Goal: Check status: Check status

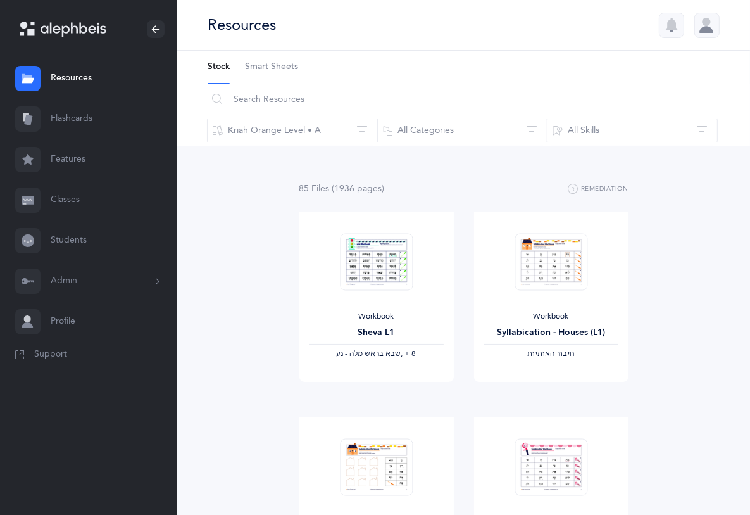
click at [68, 199] on link "Classes" at bounding box center [88, 200] width 177 height 41
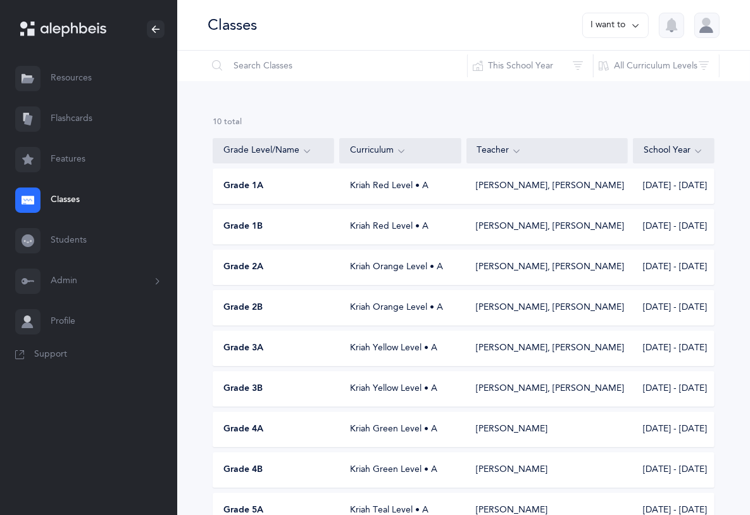
click at [229, 188] on span "Grade 1A" at bounding box center [243, 186] width 40 height 13
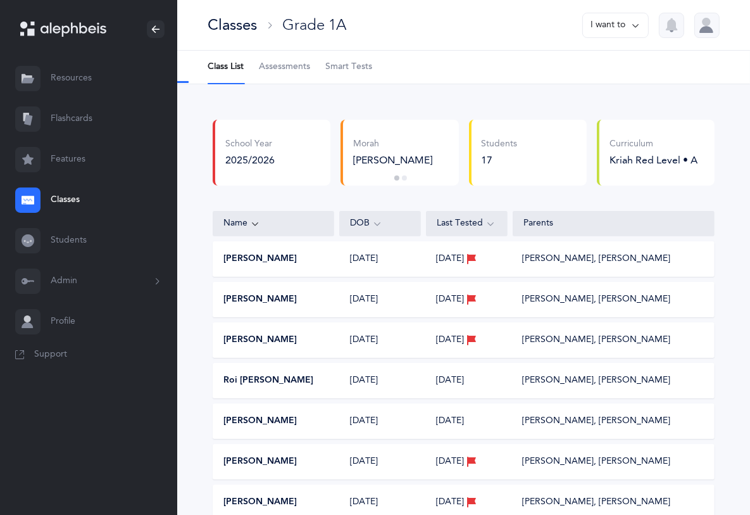
click at [285, 65] on span "Assessments" at bounding box center [284, 67] width 51 height 13
select select "2"
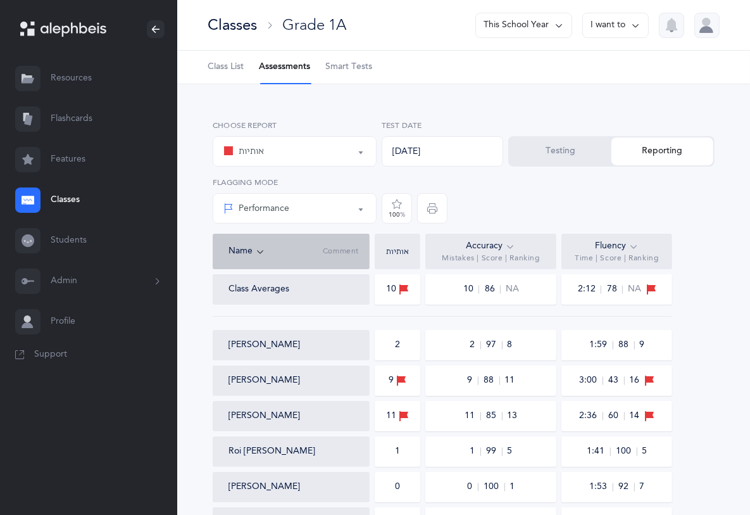
click at [242, 28] on div "Classes" at bounding box center [232, 25] width 49 height 21
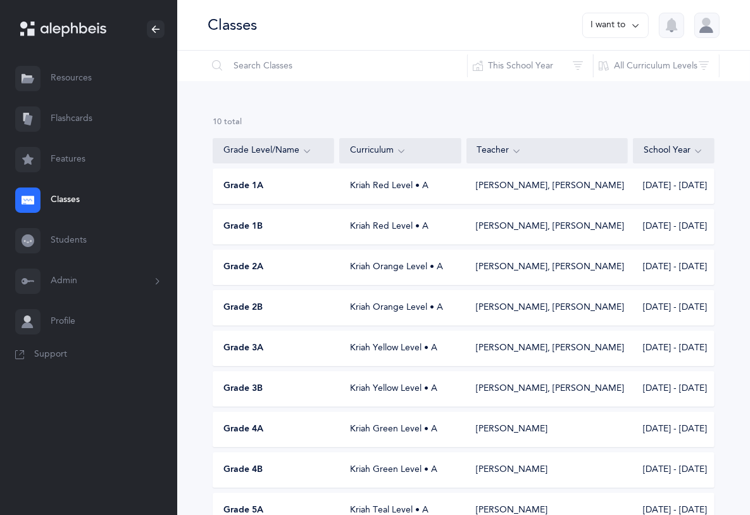
click at [323, 224] on div "Grade 1B" at bounding box center [274, 226] width 122 height 13
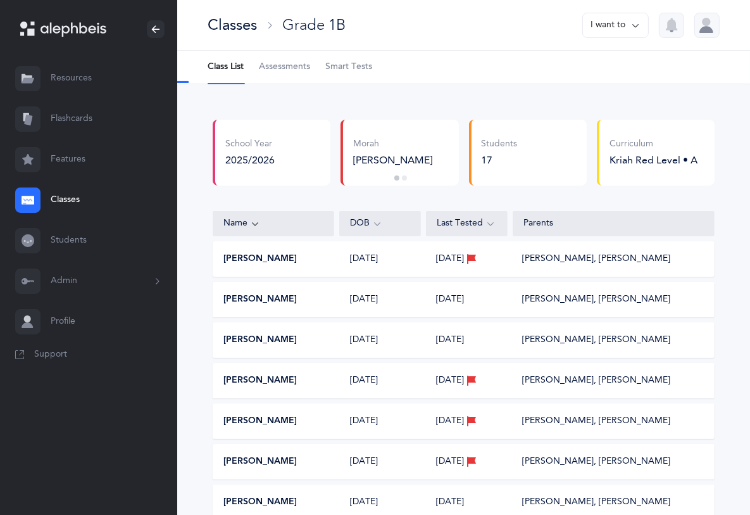
select select "2"
click at [289, 64] on span "Assessments" at bounding box center [284, 67] width 51 height 13
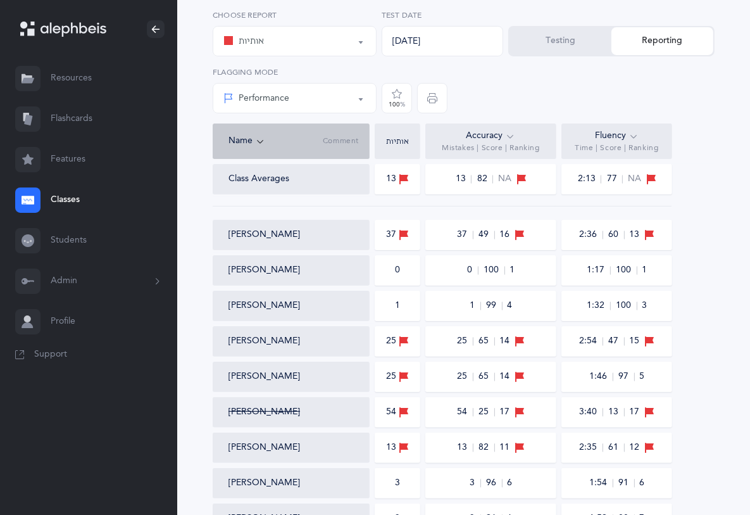
scroll to position [343, 0]
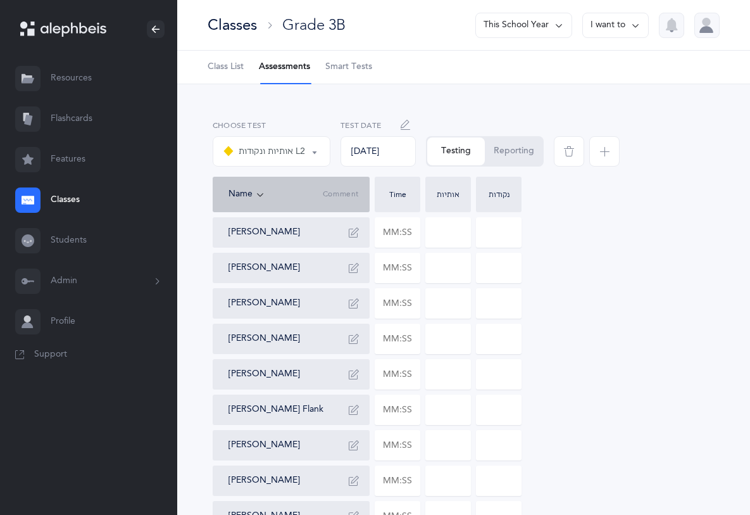
select select "9"
click at [248, 23] on div "Classes" at bounding box center [232, 25] width 49 height 21
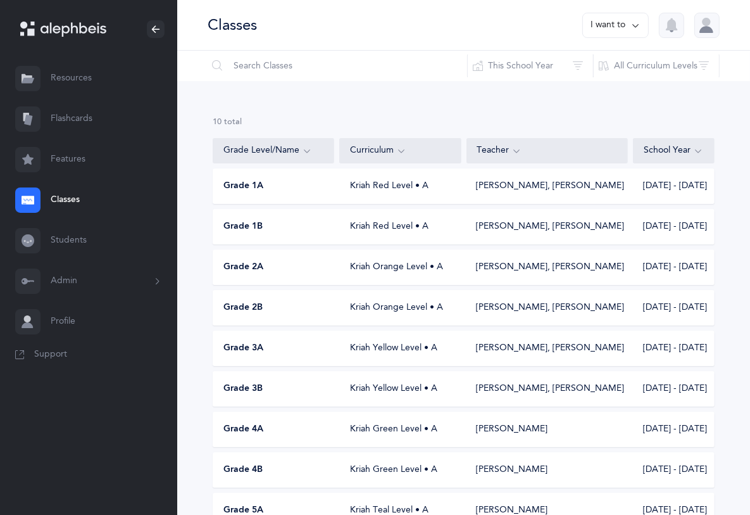
click at [350, 262] on div "Kriah Orange Level • A" at bounding box center [401, 267] width 122 height 13
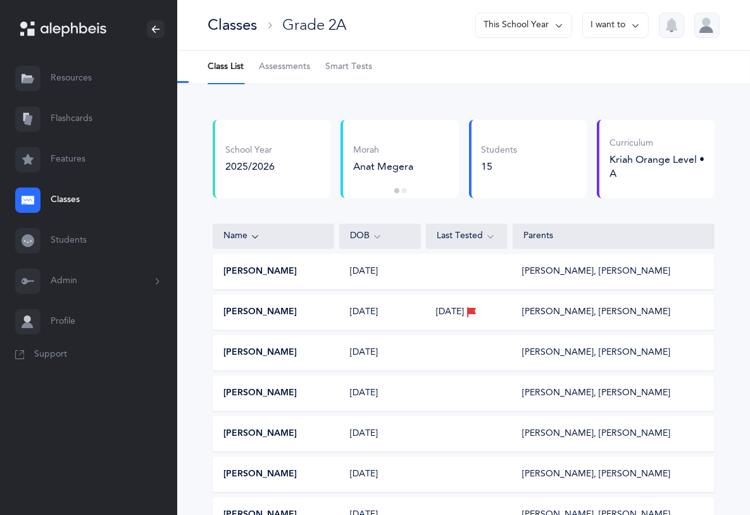
click at [286, 66] on span "Assessments" at bounding box center [284, 67] width 51 height 13
select select "2"
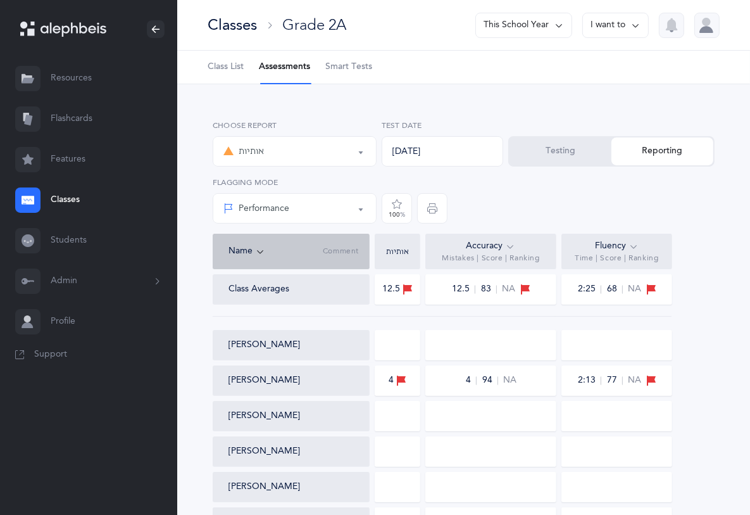
click at [253, 11] on div "Classes Grade 2A This School Year I want to" at bounding box center [463, 25] width 573 height 51
click at [238, 28] on div "Classes" at bounding box center [232, 25] width 49 height 21
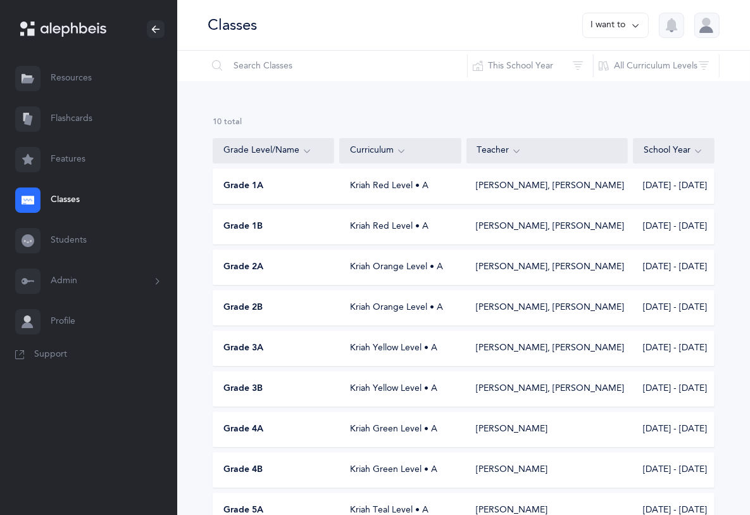
click at [322, 312] on div "Grade 2B" at bounding box center [274, 307] width 122 height 13
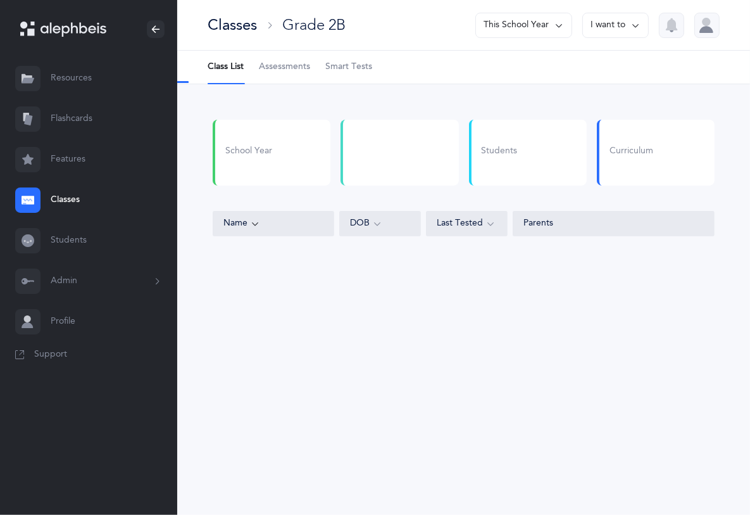
click at [284, 61] on span "Assessments" at bounding box center [284, 67] width 51 height 13
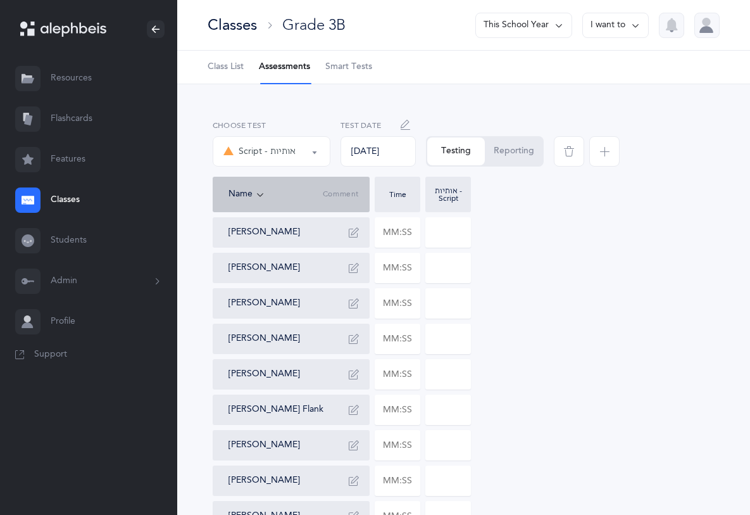
select select "36"
click at [416, 228] on input "text" at bounding box center [397, 232] width 44 height 29
type input "02:55"
type input "0"
click at [462, 235] on input "0" at bounding box center [448, 232] width 44 height 29
